Goal: Task Accomplishment & Management: Manage account settings

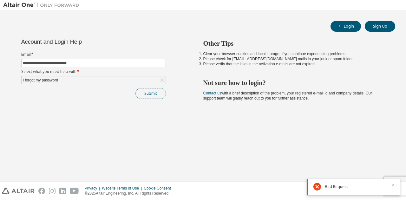
click at [149, 88] on button "Submit" at bounding box center [150, 93] width 30 height 11
click at [392, 185] on icon "button" at bounding box center [392, 185] width 2 height 2
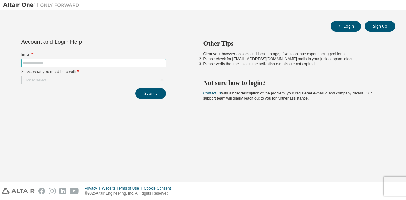
click at [63, 61] on input "text" at bounding box center [93, 63] width 141 height 5
type input "**********"
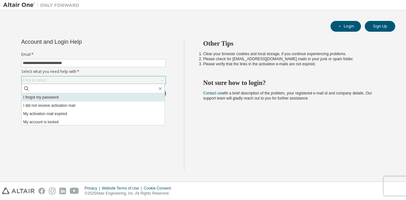
click at [43, 97] on li "I forgot my password" at bounding box center [93, 97] width 143 height 8
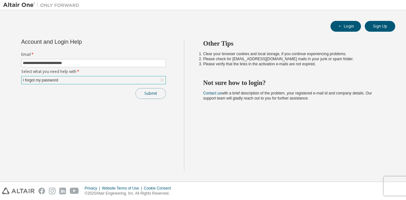
click at [149, 95] on button "Submit" at bounding box center [150, 93] width 30 height 11
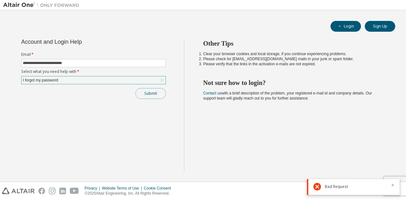
click at [145, 89] on button "Submit" at bounding box center [150, 93] width 30 height 11
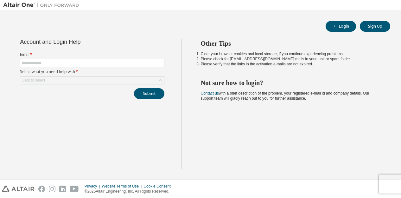
click at [84, 58] on form "Email * Select what you need help with * Click to select" at bounding box center [92, 68] width 144 height 32
click at [73, 67] on form "Email * Select what you need help with * Click to select" at bounding box center [92, 68] width 144 height 32
click at [67, 61] on input "text" at bounding box center [92, 63] width 141 height 5
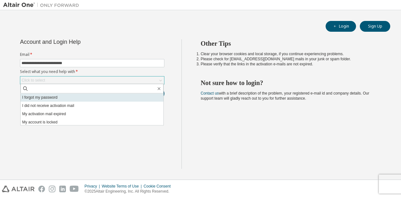
click at [55, 101] on li "I forgot my password" at bounding box center [92, 97] width 143 height 8
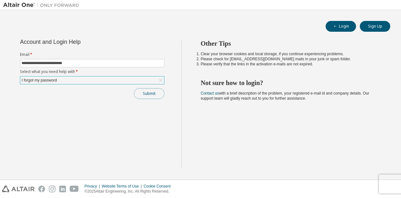
click at [155, 91] on button "Submit" at bounding box center [149, 93] width 30 height 11
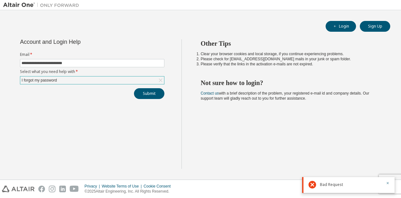
click at [135, 98] on div "**********" at bounding box center [92, 103] width 178 height 129
click at [142, 95] on button "Submit" at bounding box center [149, 93] width 30 height 11
click at [112, 78] on div "I forgot my password" at bounding box center [92, 80] width 144 height 8
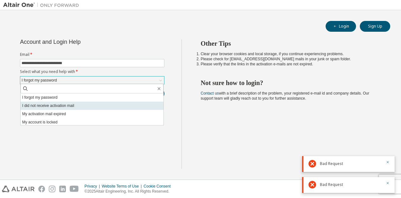
click at [83, 106] on li "I did not receive activation mail" at bounding box center [92, 105] width 143 height 8
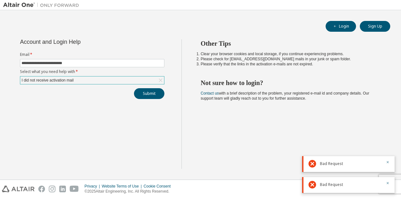
click at [91, 76] on div "I did not receive activation mail" at bounding box center [92, 80] width 144 height 8
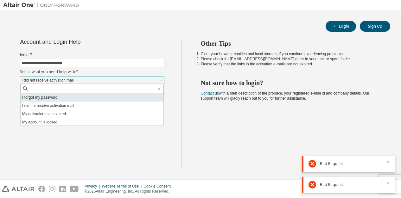
click at [76, 95] on li "I forgot my password" at bounding box center [92, 97] width 143 height 8
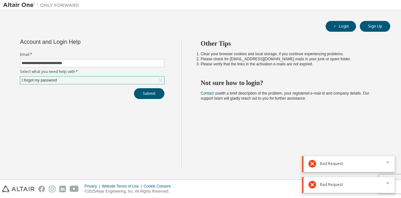
click at [135, 96] on div "Submit" at bounding box center [92, 93] width 144 height 11
click at [141, 96] on button "Submit" at bounding box center [149, 93] width 30 height 11
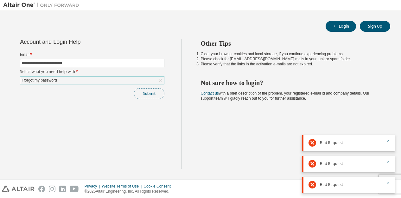
click at [156, 93] on button "Submit" at bounding box center [149, 93] width 30 height 11
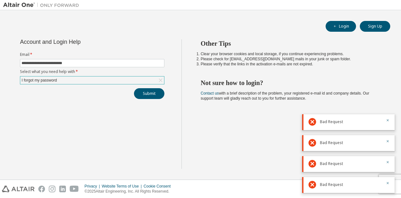
click at [94, 58] on form "**********" at bounding box center [92, 68] width 144 height 32
click at [91, 65] on span "**********" at bounding box center [92, 63] width 144 height 8
click at [69, 62] on input "**********" at bounding box center [92, 63] width 141 height 5
type input "**********"
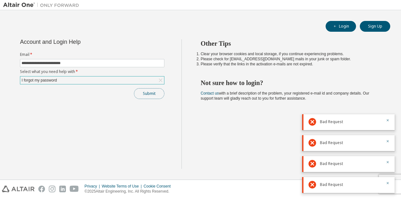
click at [152, 97] on button "Submit" at bounding box center [149, 93] width 30 height 11
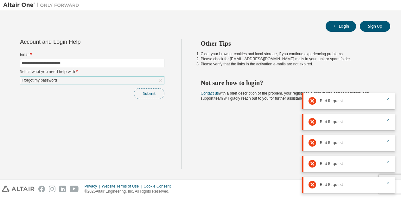
click at [152, 97] on button "Submit" at bounding box center [149, 93] width 30 height 11
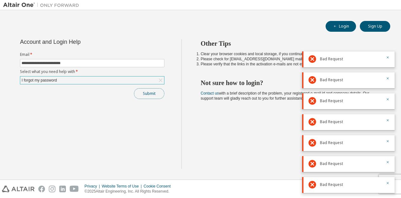
click at [152, 92] on button "Submit" at bounding box center [149, 93] width 30 height 11
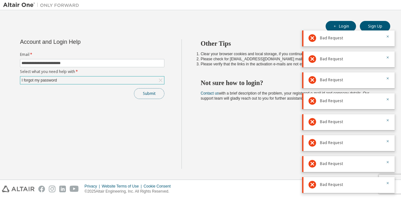
click at [152, 92] on button "Submit" at bounding box center [149, 93] width 30 height 11
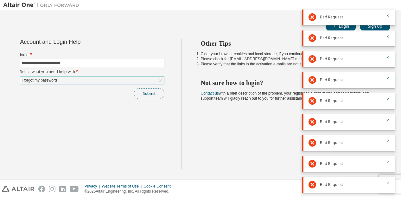
click at [152, 92] on button "Submit" at bounding box center [149, 93] width 30 height 11
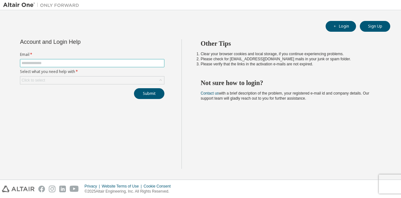
click at [121, 61] on input "text" at bounding box center [92, 63] width 141 height 5
type input "**********"
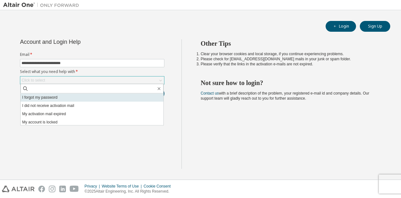
click at [79, 98] on li "I forgot my password" at bounding box center [92, 97] width 143 height 8
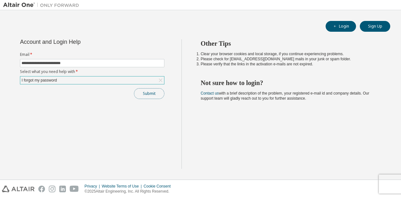
click at [140, 97] on button "Submit" at bounding box center [149, 93] width 30 height 11
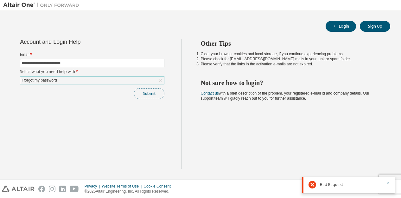
click at [156, 93] on button "Submit" at bounding box center [149, 93] width 30 height 11
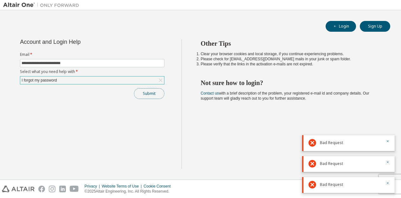
click at [156, 93] on button "Submit" at bounding box center [149, 93] width 30 height 11
click at [143, 90] on button "Submit" at bounding box center [149, 93] width 30 height 11
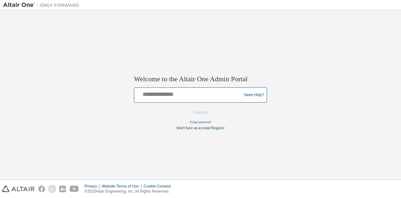
click at [202, 93] on input "text" at bounding box center [189, 93] width 104 height 9
type input "**********"
click at [187, 108] on button "Continue" at bounding box center [200, 113] width 27 height 10
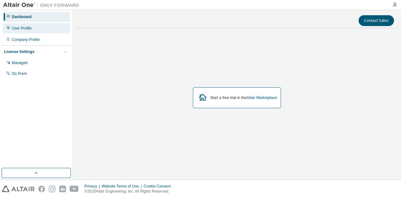
click at [43, 32] on div "User Profile" at bounding box center [36, 28] width 67 height 10
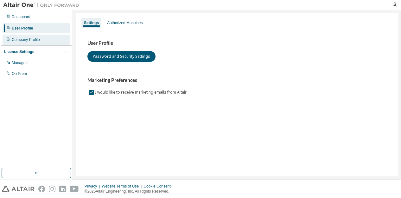
click at [40, 42] on div "Company Profile" at bounding box center [36, 40] width 67 height 10
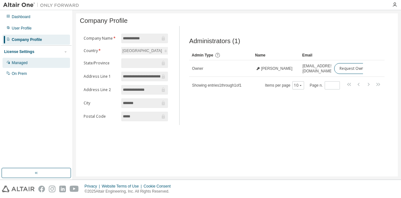
click at [30, 63] on div "Managed" at bounding box center [36, 63] width 67 height 10
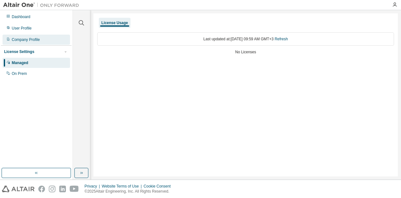
click at [15, 40] on div "Company Profile" at bounding box center [26, 39] width 28 height 5
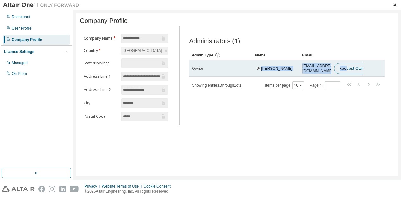
drag, startPoint x: 260, startPoint y: 73, endPoint x: 349, endPoint y: 74, distance: 88.4
click at [349, 74] on tr "Owner Selçuk Sever selcuk.sever@assanhanil.com.tr Request Owner Change" at bounding box center [286, 68] width 195 height 16
click at [349, 74] on button "Request Owner Change" at bounding box center [361, 68] width 54 height 11
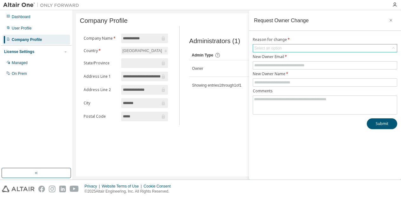
click at [280, 49] on div "Select an option" at bounding box center [267, 48] width 27 height 5
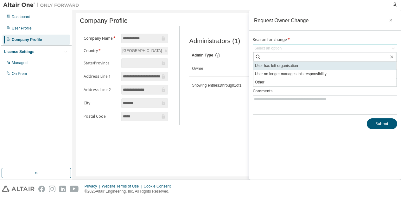
click at [270, 67] on li "User has left organisation" at bounding box center [324, 65] width 143 height 8
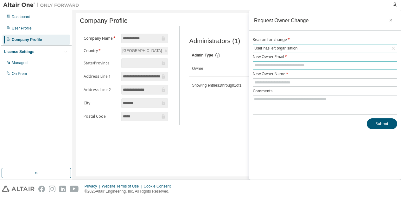
click at [260, 64] on input "text" at bounding box center [324, 65] width 141 height 5
type input "*"
type input "**********"
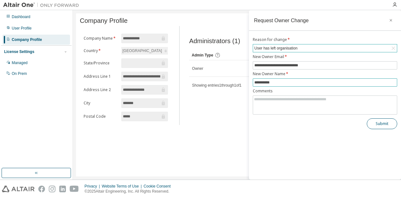
type input "**********"
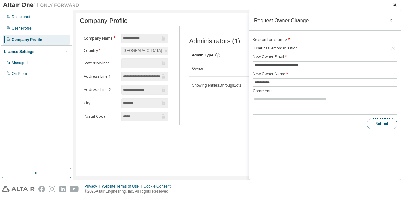
click at [379, 123] on button "Submit" at bounding box center [382, 123] width 30 height 11
click at [389, 20] on icon "button" at bounding box center [391, 20] width 4 height 5
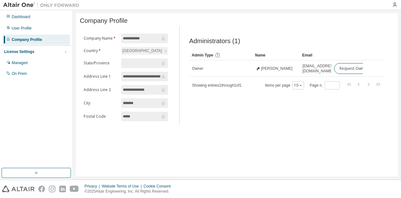
click at [25, 52] on div "License Settings" at bounding box center [19, 51] width 30 height 5
click at [22, 66] on div "Managed" at bounding box center [36, 63] width 67 height 10
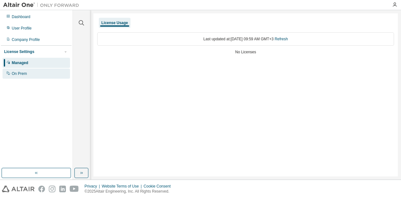
click at [29, 78] on div "On Prem" at bounding box center [36, 73] width 67 height 10
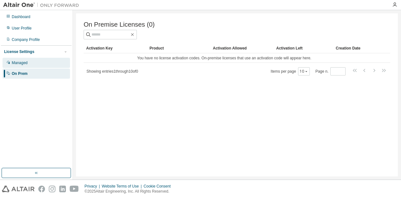
click at [22, 59] on div "Managed" at bounding box center [36, 63] width 67 height 10
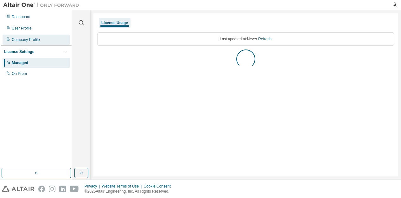
click at [23, 40] on div "Company Profile" at bounding box center [26, 39] width 28 height 5
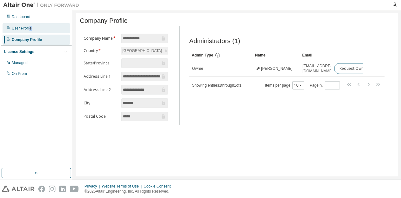
drag, startPoint x: 31, startPoint y: 33, endPoint x: 29, endPoint y: 29, distance: 5.1
click at [29, 29] on div "Dashboard User Profile Company Profile License Settings Managed On Prem" at bounding box center [36, 45] width 71 height 68
click at [29, 29] on div "User Profile" at bounding box center [22, 28] width 20 height 5
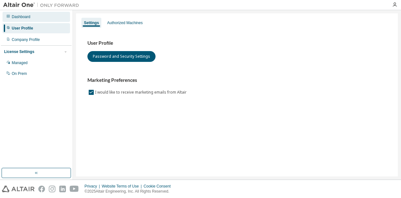
click at [28, 16] on div "Dashboard" at bounding box center [21, 16] width 19 height 5
